Goal: Check status

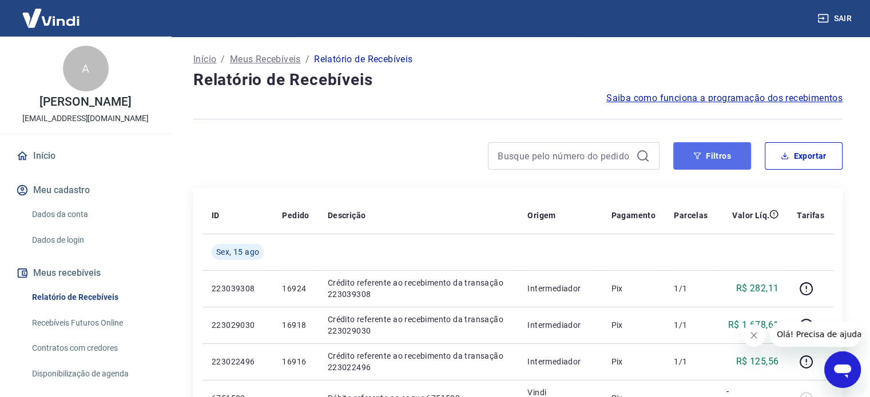
click at [739, 159] on button "Filtros" at bounding box center [712, 155] width 78 height 27
click at [707, 101] on span "Saiba como funciona a programação dos recebimentos" at bounding box center [724, 98] width 236 height 14
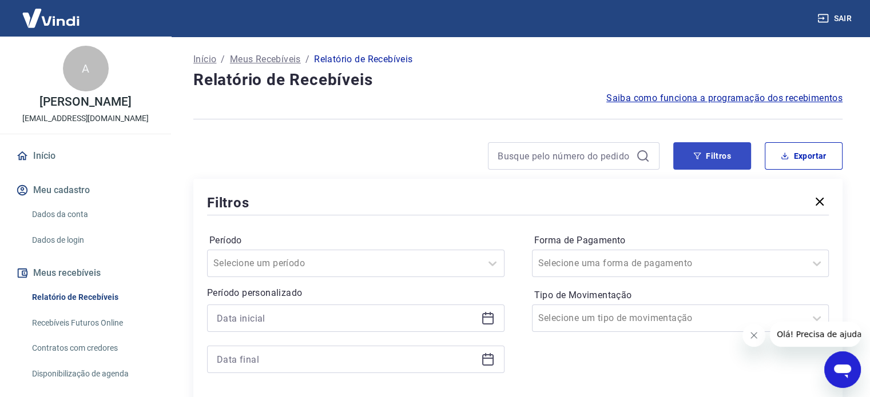
scroll to position [57, 0]
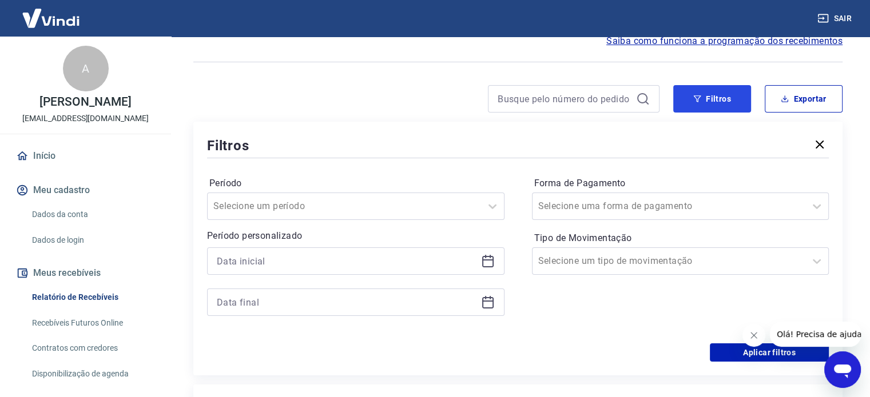
drag, startPoint x: 711, startPoint y: 98, endPoint x: 822, endPoint y: 181, distance: 138.5
click at [711, 98] on button "Filtros" at bounding box center [712, 98] width 78 height 27
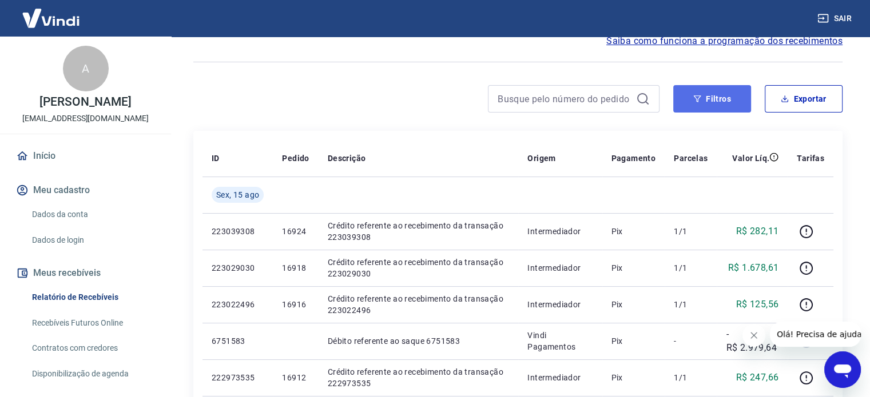
drag, startPoint x: 731, startPoint y: 90, endPoint x: 741, endPoint y: 114, distance: 26.1
click at [731, 90] on button "Filtros" at bounding box center [712, 98] width 78 height 27
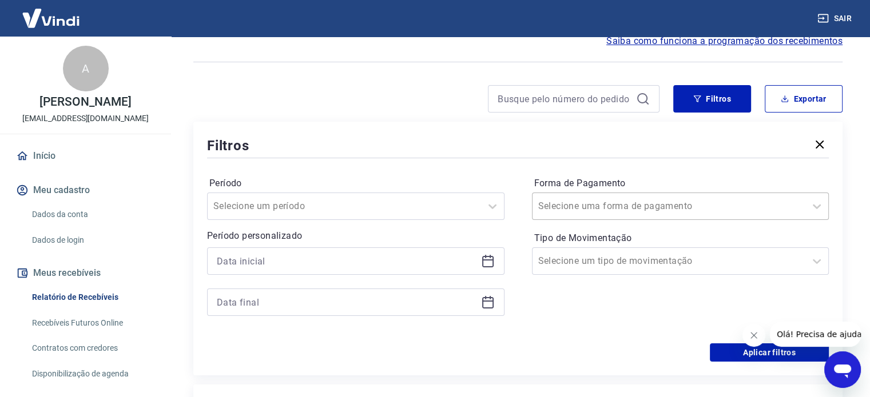
click at [794, 208] on div at bounding box center [669, 206] width 262 height 16
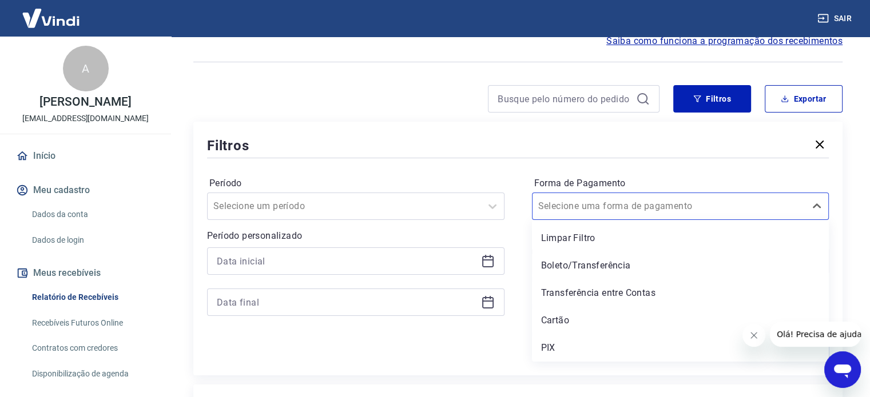
click at [547, 347] on div "PIX" at bounding box center [680, 348] width 297 height 23
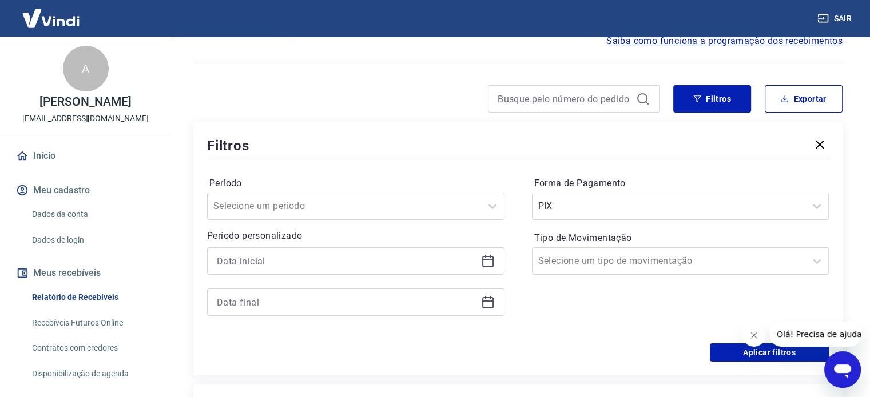
click at [556, 346] on div "Aplicar filtros" at bounding box center [517, 353] width 621 height 18
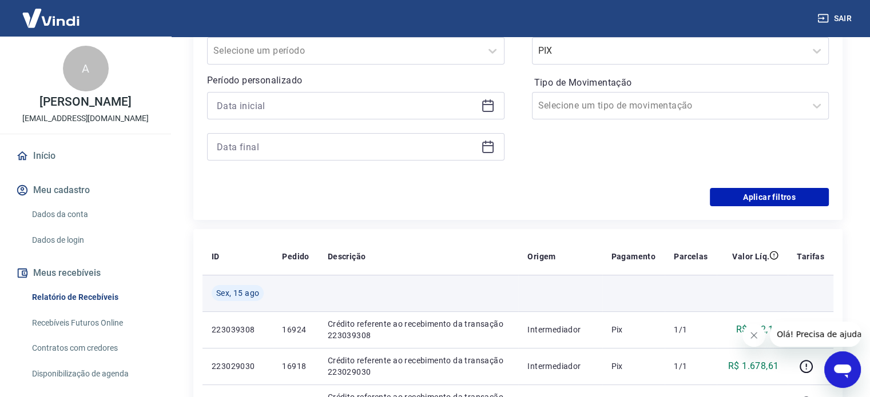
scroll to position [229, 0]
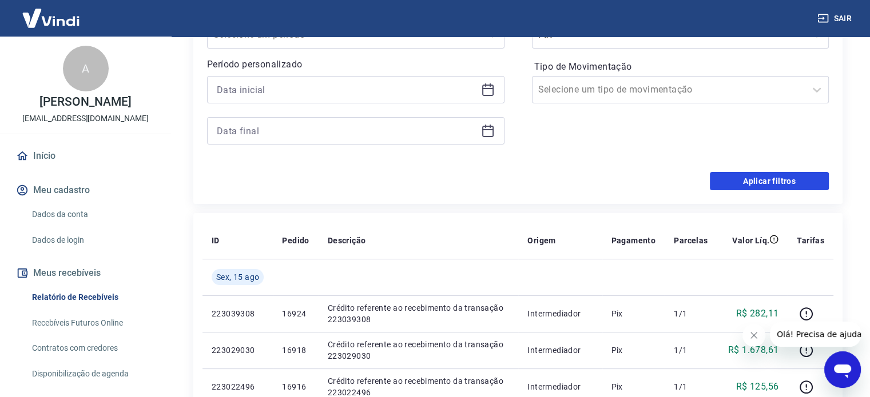
drag, startPoint x: 781, startPoint y: 176, endPoint x: 545, endPoint y: 140, distance: 238.2
click at [781, 176] on button "Aplicar filtros" at bounding box center [768, 181] width 119 height 18
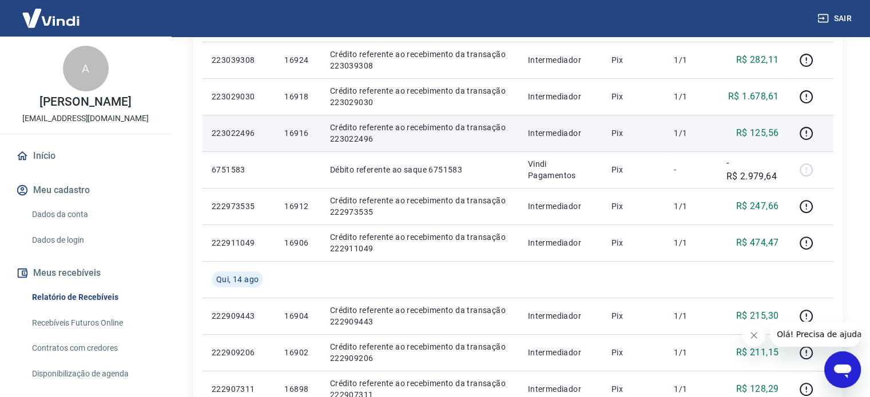
scroll to position [171, 0]
